Goal: Information Seeking & Learning: Find specific fact

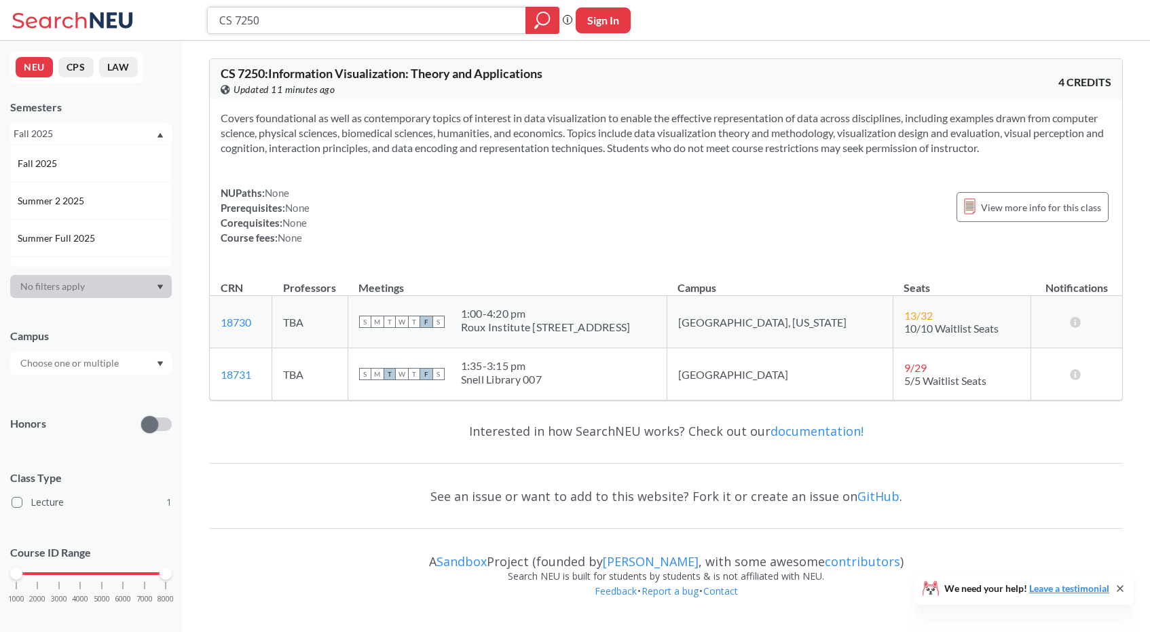
click at [394, 9] on input "CS 7250" at bounding box center [367, 20] width 298 height 23
type input "cs 5004"
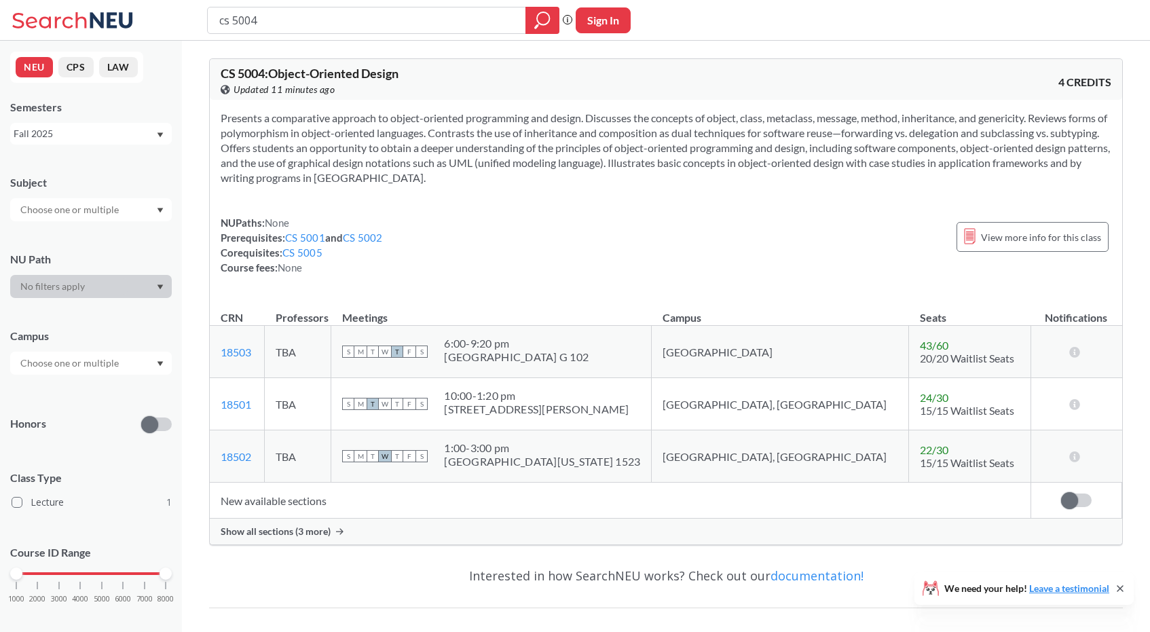
click at [301, 530] on span "Show all sections (3 more)" at bounding box center [276, 532] width 110 height 12
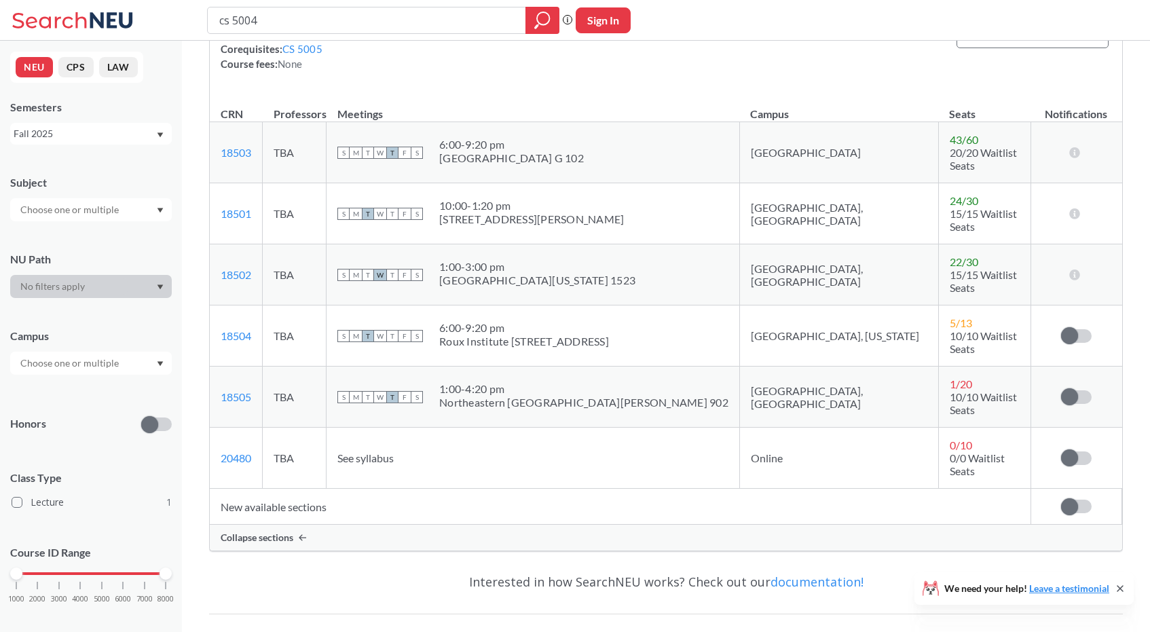
scroll to position [204, 0]
drag, startPoint x: 258, startPoint y: 411, endPoint x: 222, endPoint y: 412, distance: 36.0
click at [222, 427] on td "20480 View this section on Banner." at bounding box center [236, 457] width 53 height 61
copy link "20480"
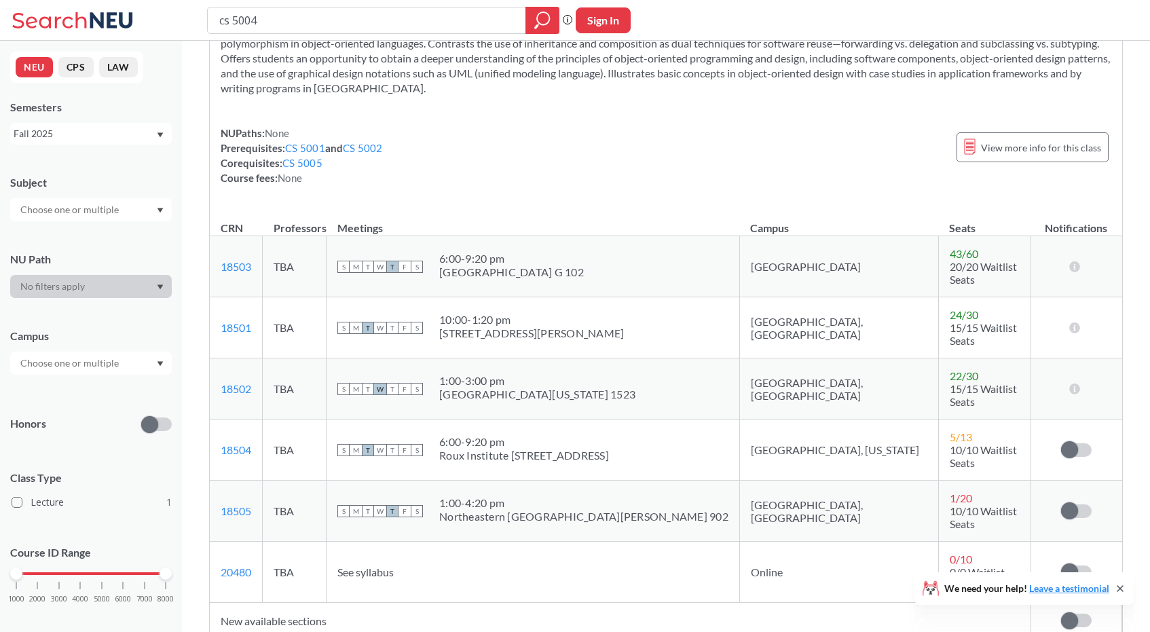
scroll to position [90, 0]
